Goal: Task Accomplishment & Management: Manage account settings

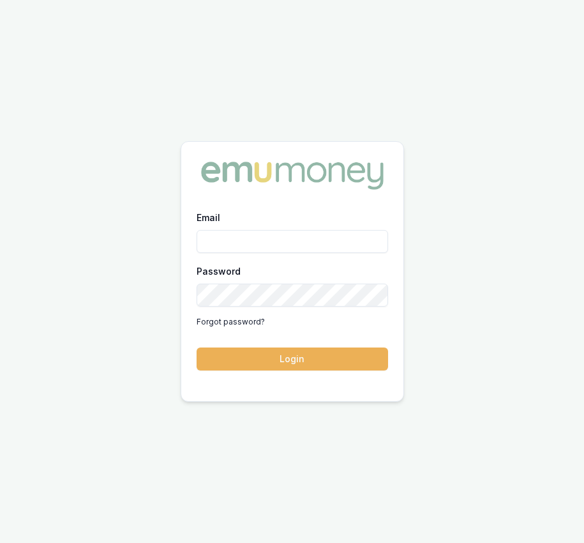
type input "[EMAIL_ADDRESS][DOMAIN_NAME]"
click at [280, 368] on button "Login" at bounding box center [292, 358] width 191 height 23
click at [280, 368] on form "Email Eujin.ooi@emumoney.com.au Password Forgot password? Login" at bounding box center [292, 289] width 191 height 161
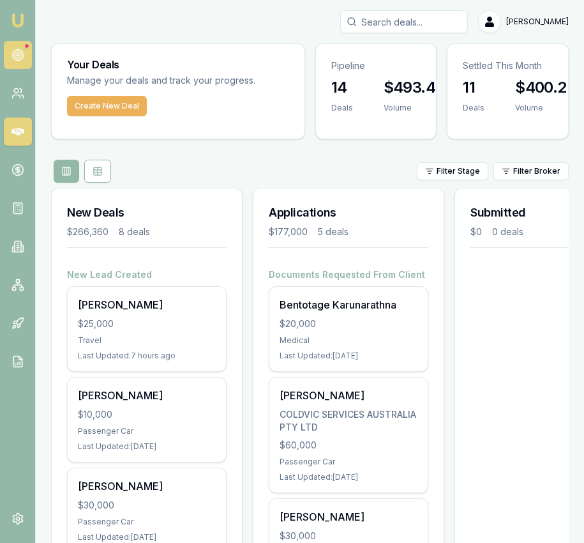
click at [20, 55] on circle at bounding box center [18, 55] width 6 height 6
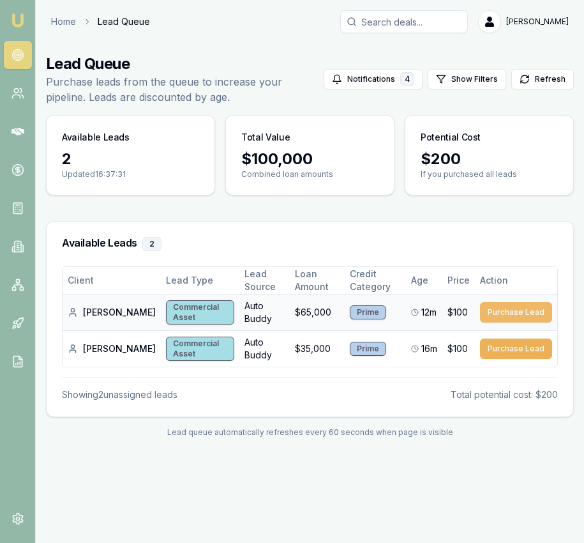
click at [507, 313] on button "Purchase Lead" at bounding box center [516, 312] width 72 height 20
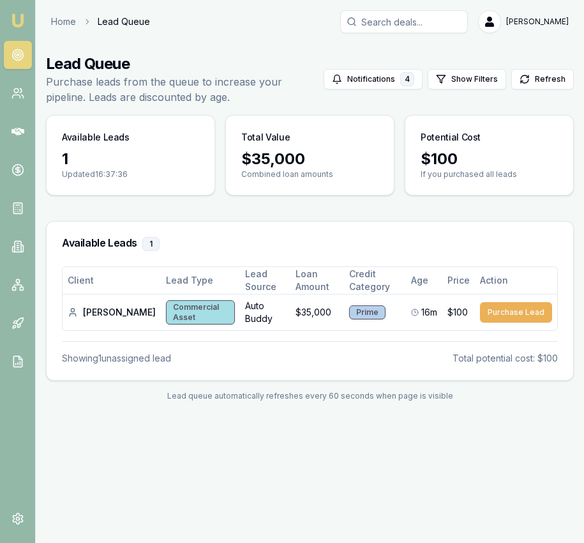
click at [28, 26] on nav "Emu Broker" at bounding box center [17, 193] width 35 height 386
click at [22, 24] on img at bounding box center [17, 20] width 15 height 15
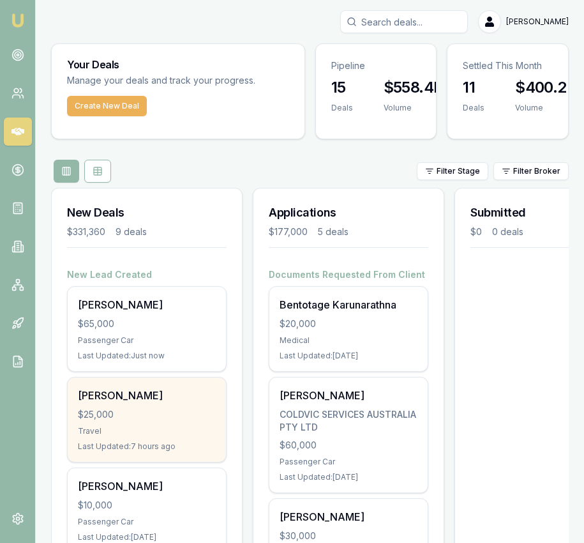
click at [206, 382] on div "[PERSON_NAME] $25,000 Travel Last Updated: 7 hours ago" at bounding box center [147, 419] width 158 height 84
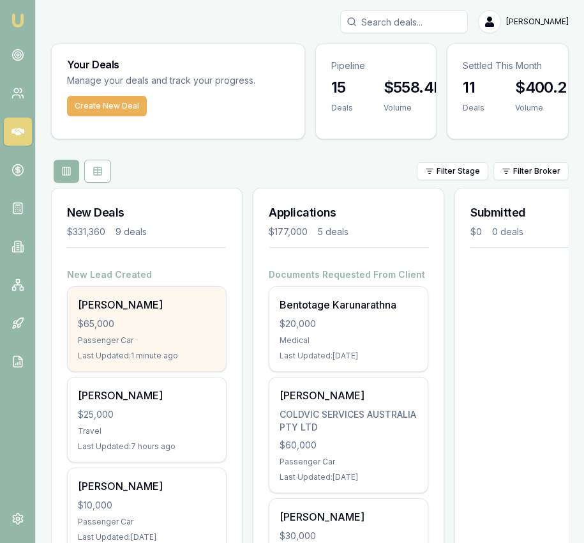
click at [164, 324] on div "$65,000" at bounding box center [147, 323] width 138 height 13
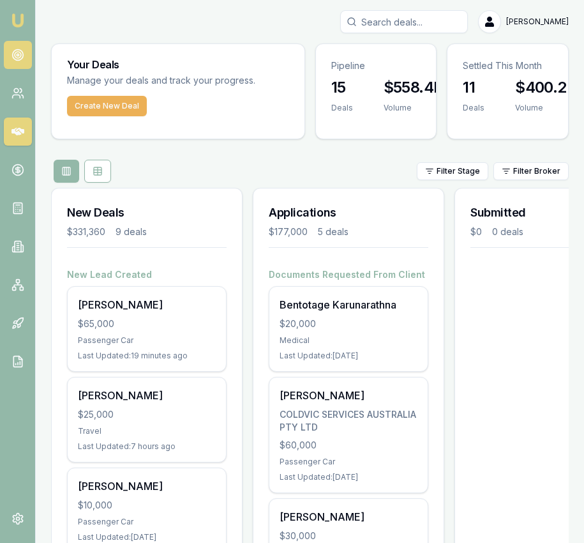
click at [28, 47] on link at bounding box center [18, 55] width 28 height 28
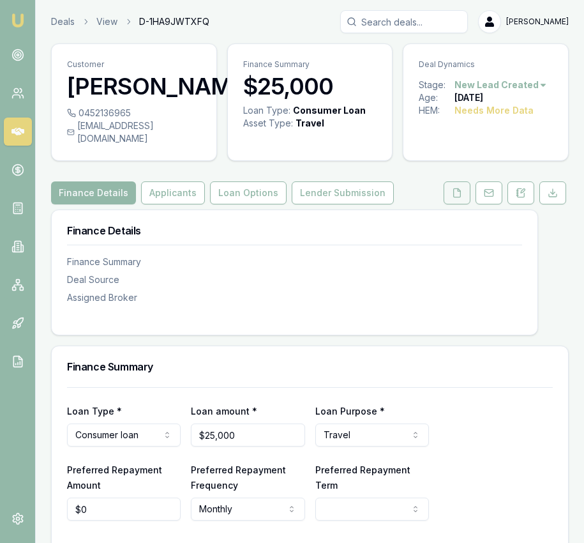
click at [463, 204] on button at bounding box center [457, 192] width 27 height 23
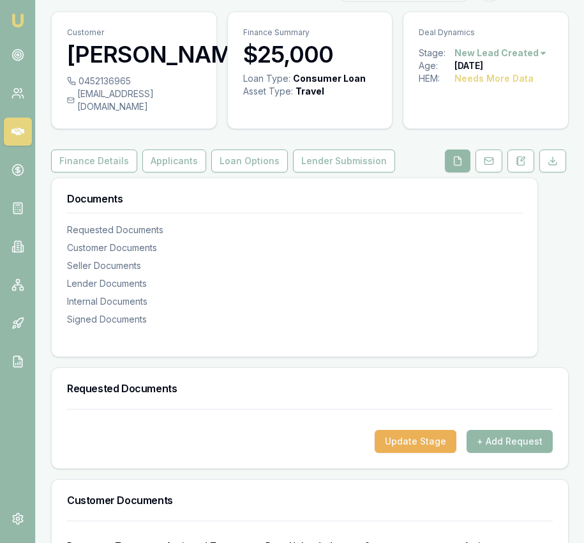
scroll to position [546, 0]
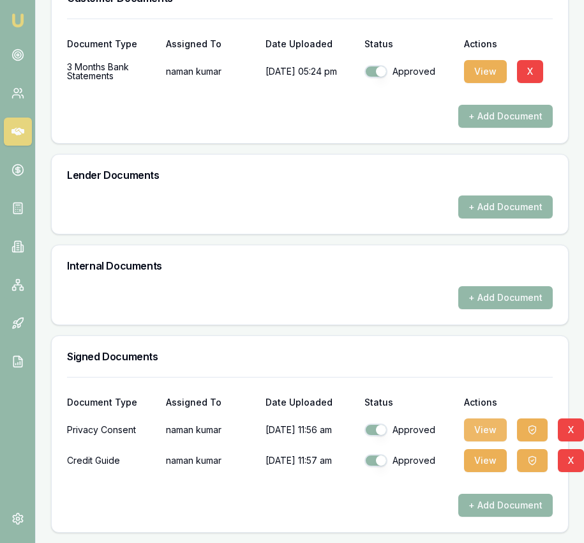
click at [485, 423] on button "View" at bounding box center [485, 429] width 43 height 23
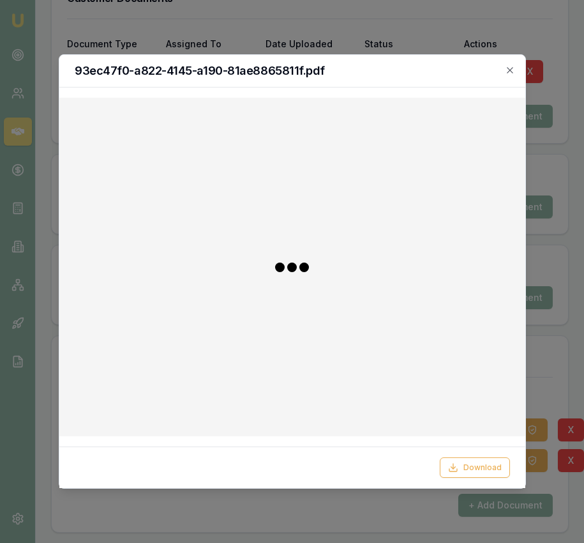
drag, startPoint x: 484, startPoint y: 462, endPoint x: 512, endPoint y: 452, distance: 29.7
click at [484, 462] on button "Download" at bounding box center [475, 467] width 70 height 20
click at [553, 382] on div at bounding box center [292, 271] width 584 height 543
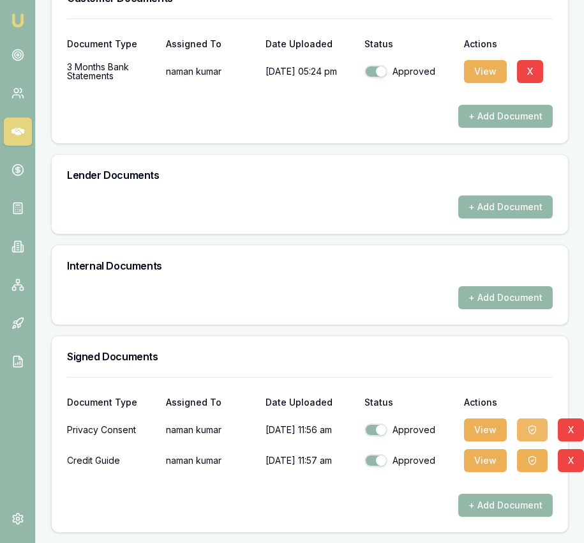
click at [536, 430] on icon "button" at bounding box center [532, 429] width 10 height 10
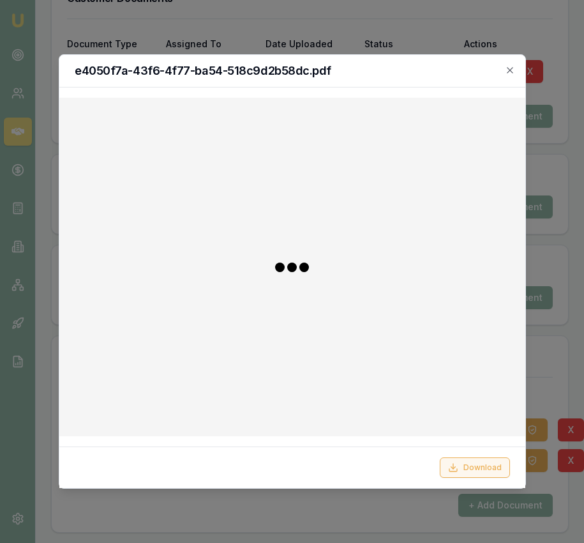
click at [492, 469] on button "Download" at bounding box center [475, 467] width 70 height 20
click at [550, 391] on div at bounding box center [292, 271] width 584 height 543
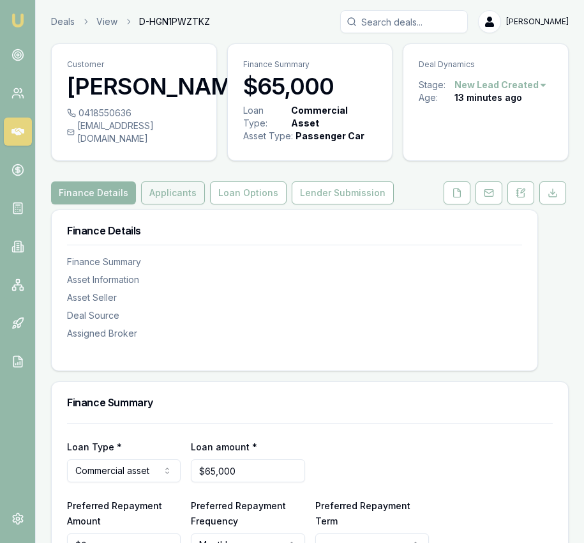
click at [171, 183] on button "Applicants" at bounding box center [173, 192] width 64 height 23
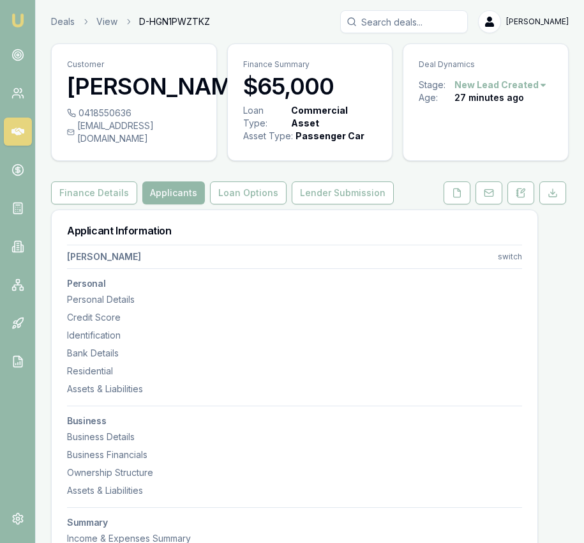
drag, startPoint x: 70, startPoint y: 126, endPoint x: 191, endPoint y: 133, distance: 120.8
click at [191, 133] on div "0418550636 ktechflooringsolutions@gmail.com" at bounding box center [134, 134] width 165 height 54
copy div "ktechflooringsolutions@gmail.com"
